Goal: Complete application form

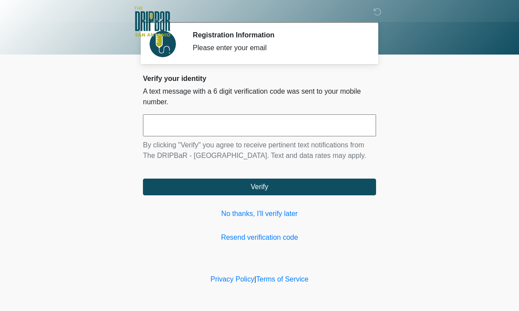
scroll to position [0, 0]
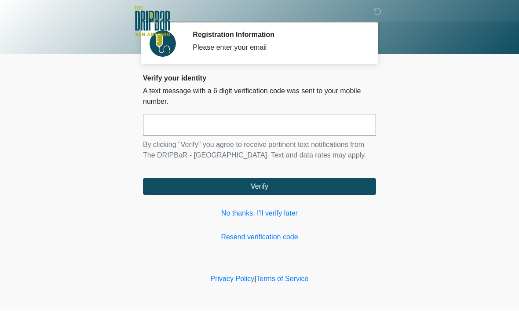
click at [231, 124] on input "text" at bounding box center [259, 125] width 233 height 22
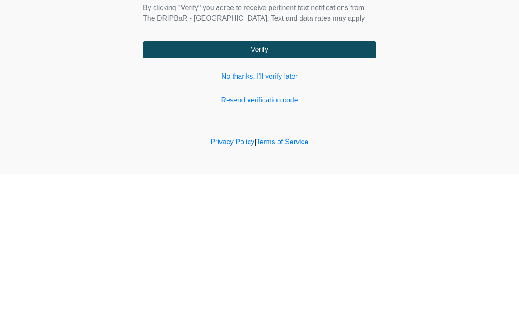
type input "******"
click at [320, 178] on button "Verify" at bounding box center [259, 186] width 233 height 17
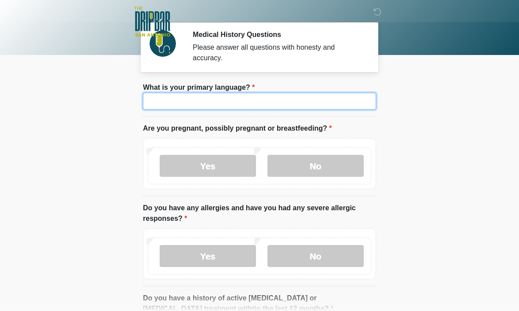
click at [285, 108] on input "What is your primary language?" at bounding box center [259, 101] width 233 height 17
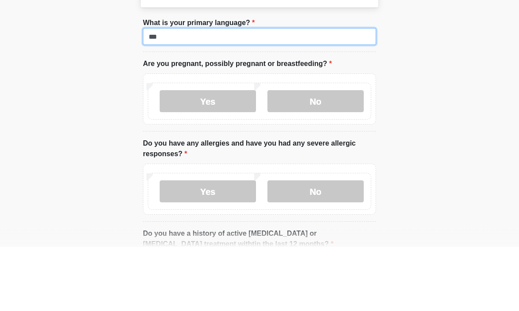
type input "***"
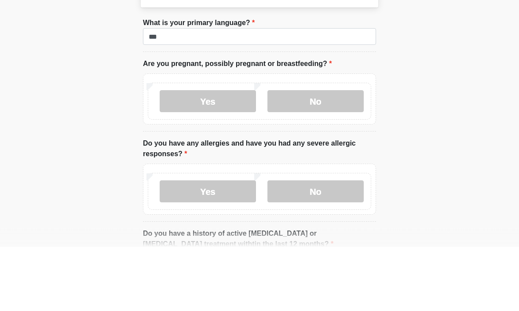
click at [303, 155] on label "No" at bounding box center [315, 166] width 96 height 22
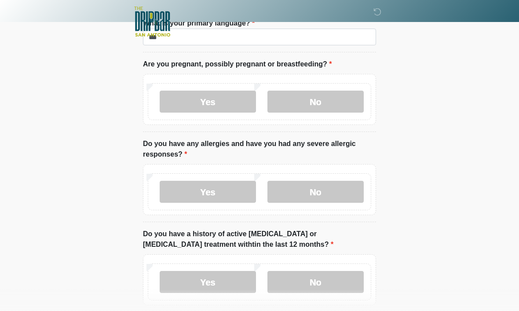
click at [217, 185] on label "Yes" at bounding box center [208, 192] width 96 height 22
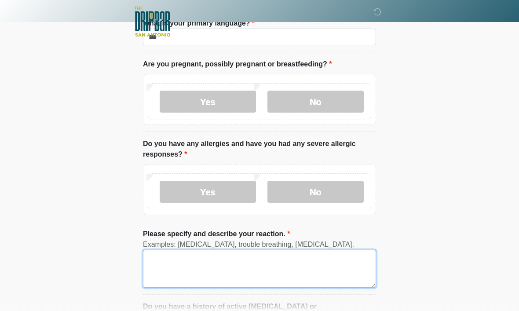
click at [260, 259] on textarea "Please specify and describe your reaction." at bounding box center [259, 269] width 233 height 38
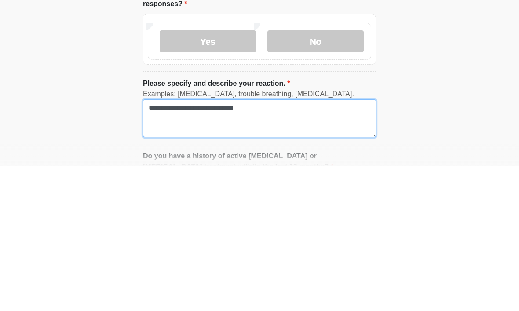
click at [158, 244] on textarea "**********" at bounding box center [259, 263] width 233 height 38
click at [260, 244] on textarea "**********" at bounding box center [259, 263] width 233 height 38
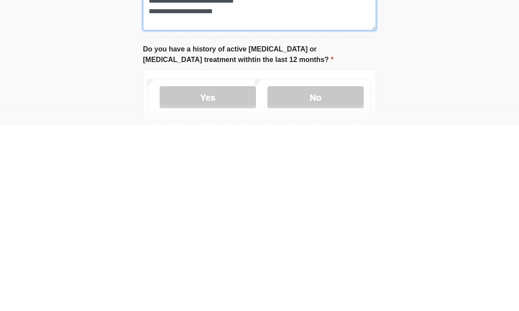
scroll to position [137, 0]
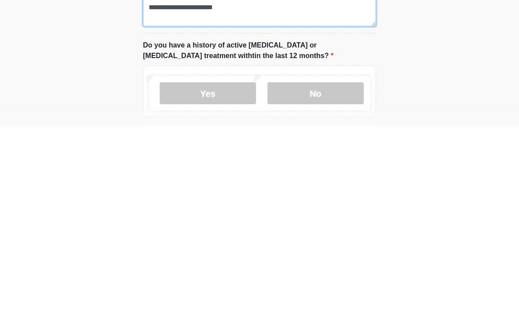
type textarea "**********"
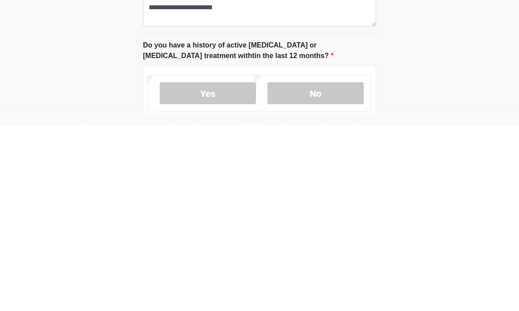
click at [330, 268] on label "No" at bounding box center [315, 279] width 96 height 22
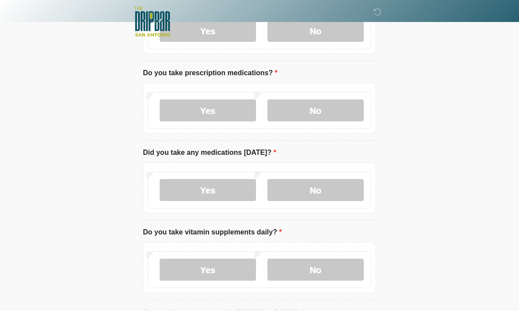
scroll to position [391, 0]
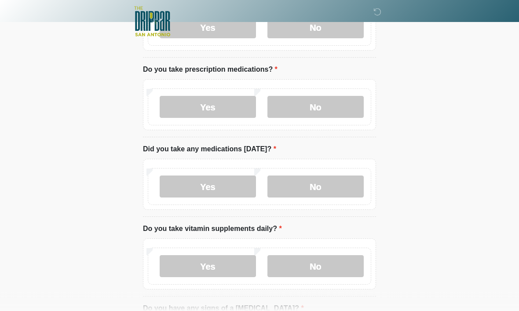
click at [323, 105] on label "No" at bounding box center [315, 107] width 96 height 22
click at [333, 175] on label "No" at bounding box center [315, 186] width 96 height 22
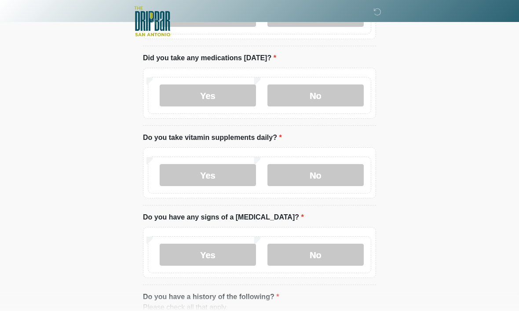
scroll to position [483, 0]
click at [339, 175] on label "No" at bounding box center [315, 174] width 96 height 22
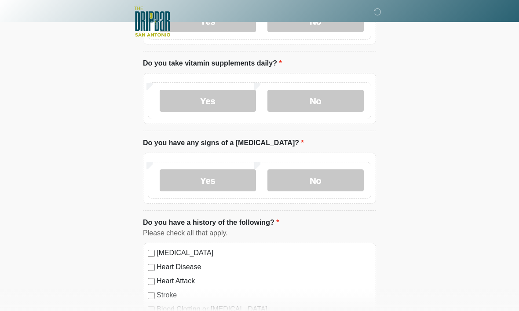
click at [333, 176] on label "No" at bounding box center [315, 180] width 96 height 22
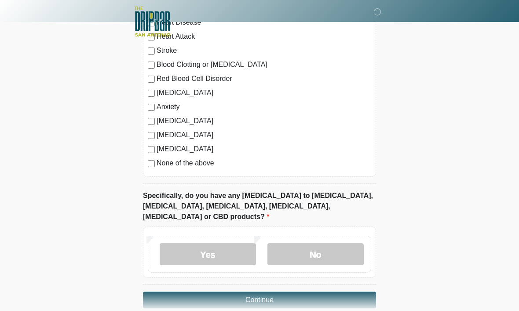
scroll to position [804, 0]
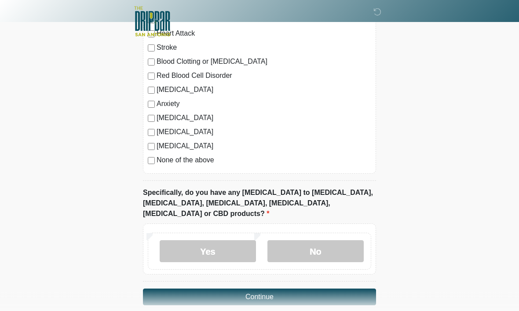
click at [317, 240] on label "No" at bounding box center [315, 251] width 96 height 22
click at [300, 289] on button "Continue" at bounding box center [259, 297] width 233 height 17
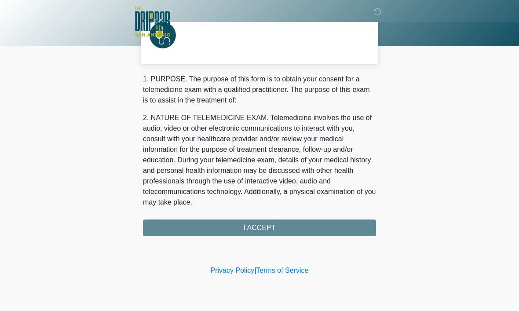
scroll to position [0, 0]
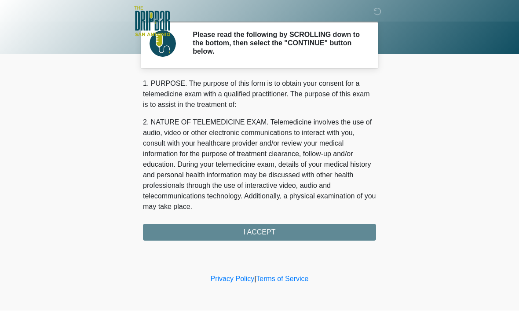
click at [315, 225] on div "1. PURPOSE. The purpose of this form is to obtain your consent for a telemedici…" at bounding box center [259, 160] width 233 height 162
click at [267, 228] on div "1. PURPOSE. The purpose of this form is to obtain your consent for a telemedici…" at bounding box center [259, 160] width 233 height 162
click at [265, 238] on div "1. PURPOSE. The purpose of this form is to obtain your consent for a telemedici…" at bounding box center [259, 160] width 233 height 162
click at [269, 229] on div "1. PURPOSE. The purpose of this form is to obtain your consent for a telemedici…" at bounding box center [259, 160] width 233 height 162
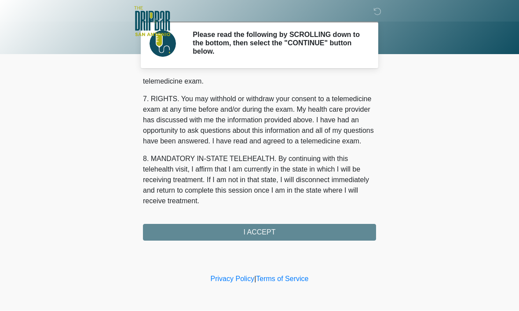
click at [273, 228] on div "1. PURPOSE. The purpose of this form is to obtain your consent for a telemedici…" at bounding box center [259, 160] width 233 height 162
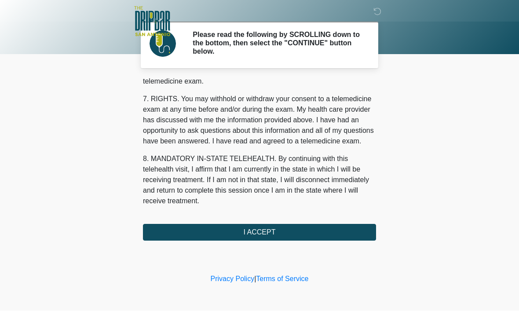
scroll to position [396, 0]
click at [284, 230] on button "I ACCEPT" at bounding box center [259, 232] width 233 height 17
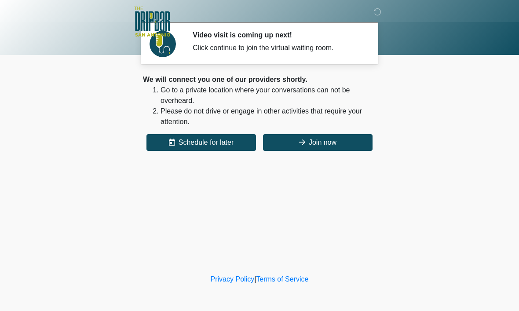
click at [340, 143] on button "Join now" at bounding box center [317, 142] width 109 height 17
click at [338, 140] on button "Join now" at bounding box center [317, 142] width 109 height 17
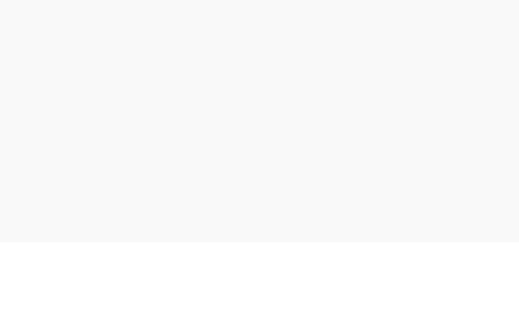
scroll to position [32, 0]
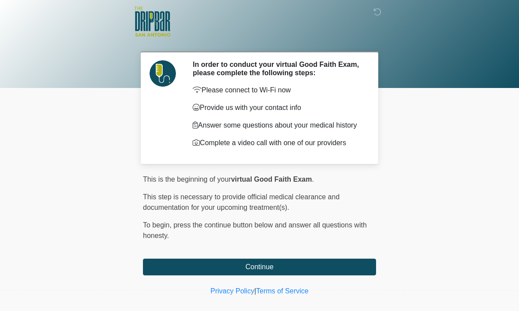
click at [205, 272] on button "Continue" at bounding box center [259, 266] width 233 height 17
